Goal: Find specific page/section: Find specific page/section

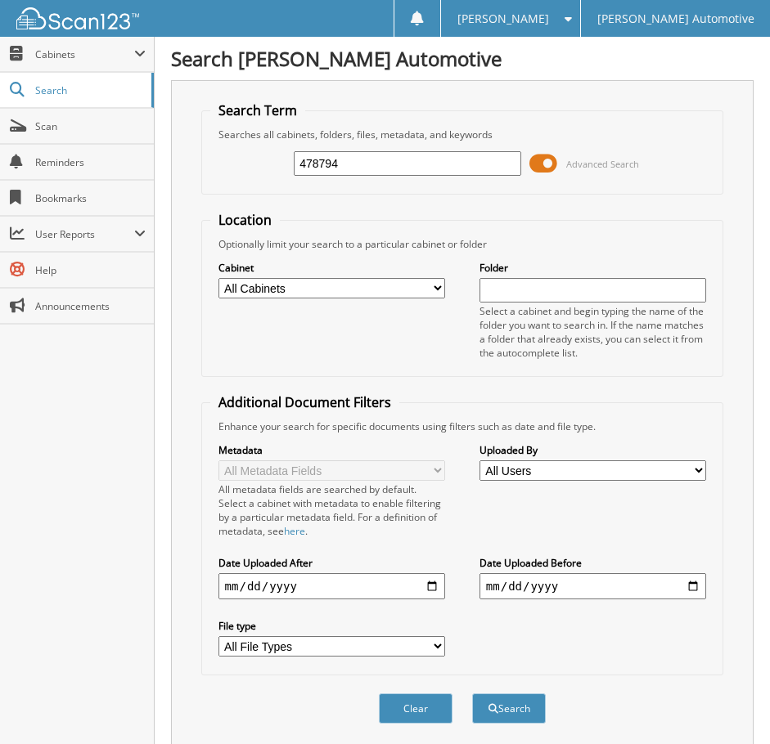
type input "478794"
click at [472, 694] on button "Search" at bounding box center [509, 709] width 74 height 30
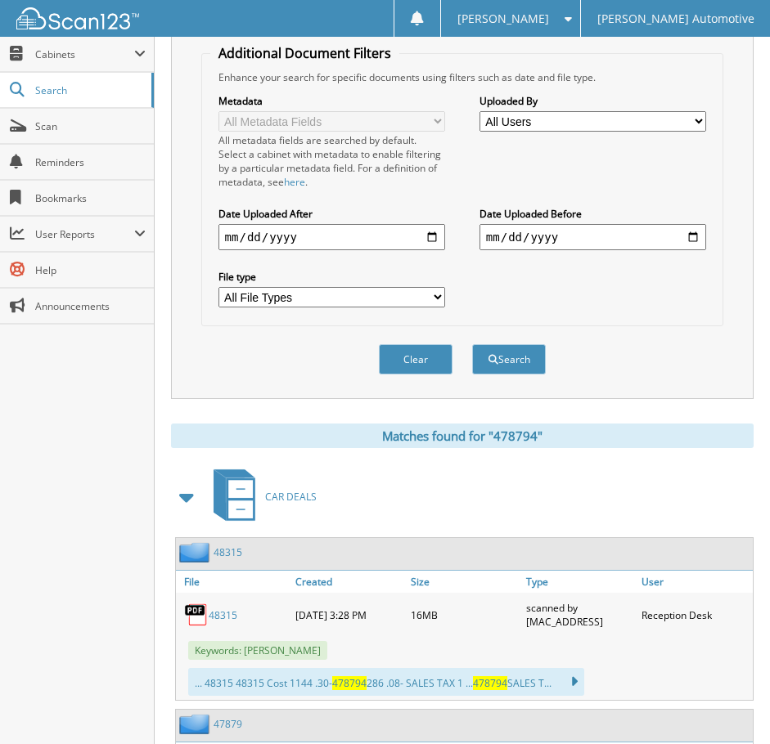
scroll to position [409, 0]
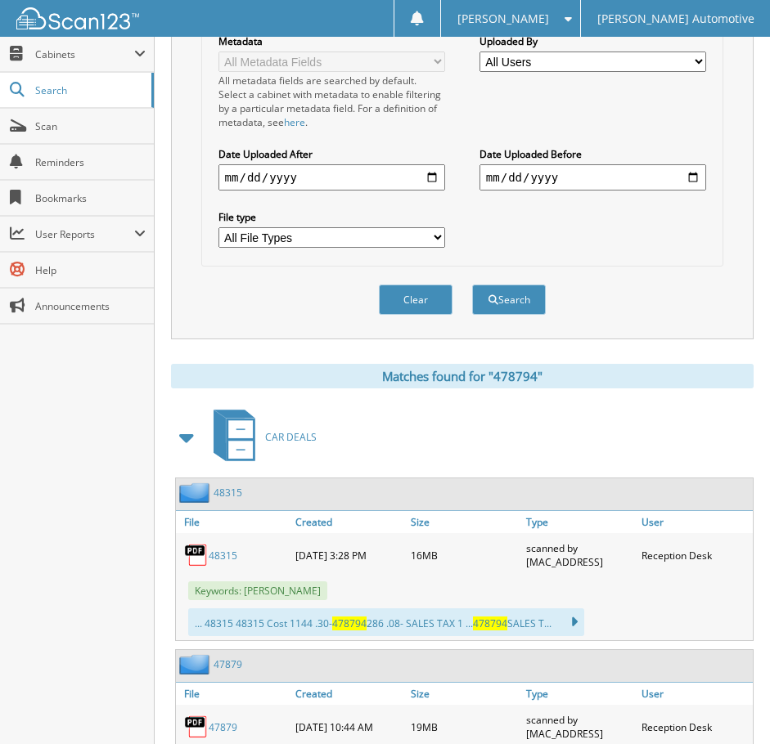
click at [217, 560] on link "48315" at bounding box center [223, 556] width 29 height 14
click at [225, 556] on link "48315" at bounding box center [223, 556] width 29 height 14
click at [484, 416] on div "CAR DEALS" at bounding box center [462, 437] width 583 height 65
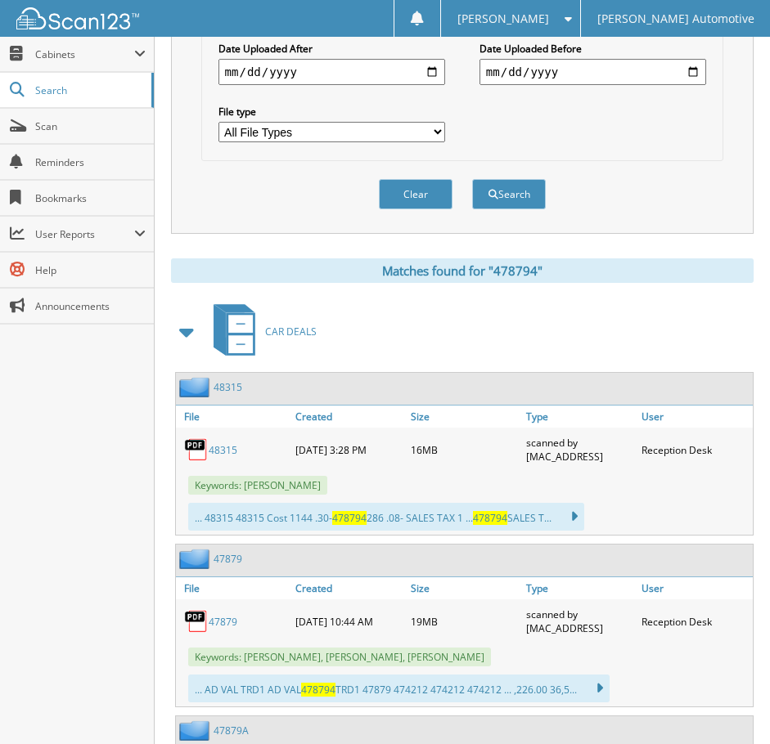
scroll to position [690, 0]
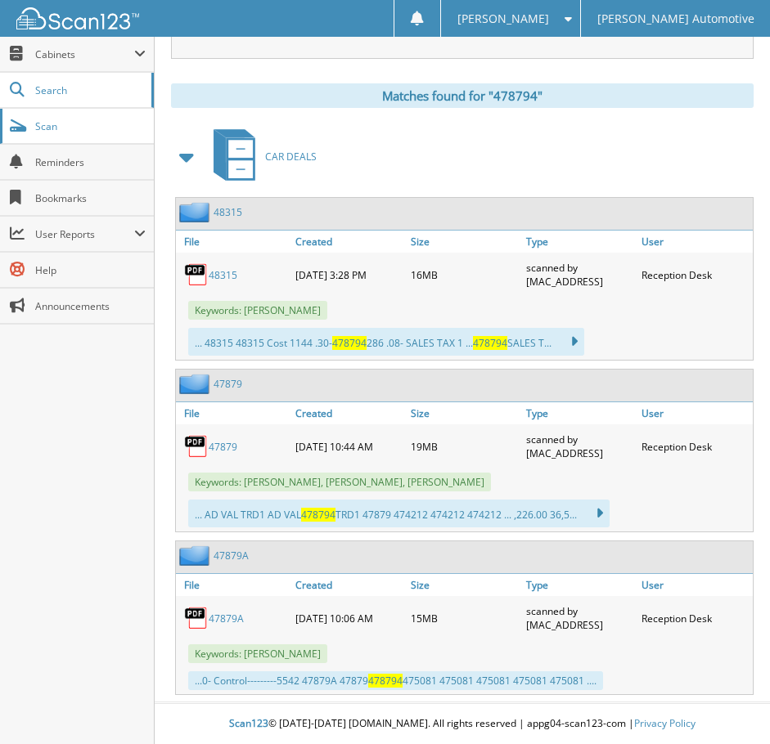
click at [29, 123] on link "Scan" at bounding box center [77, 126] width 154 height 35
